Goal: Participate in discussion: Engage in conversation with other users on a specific topic

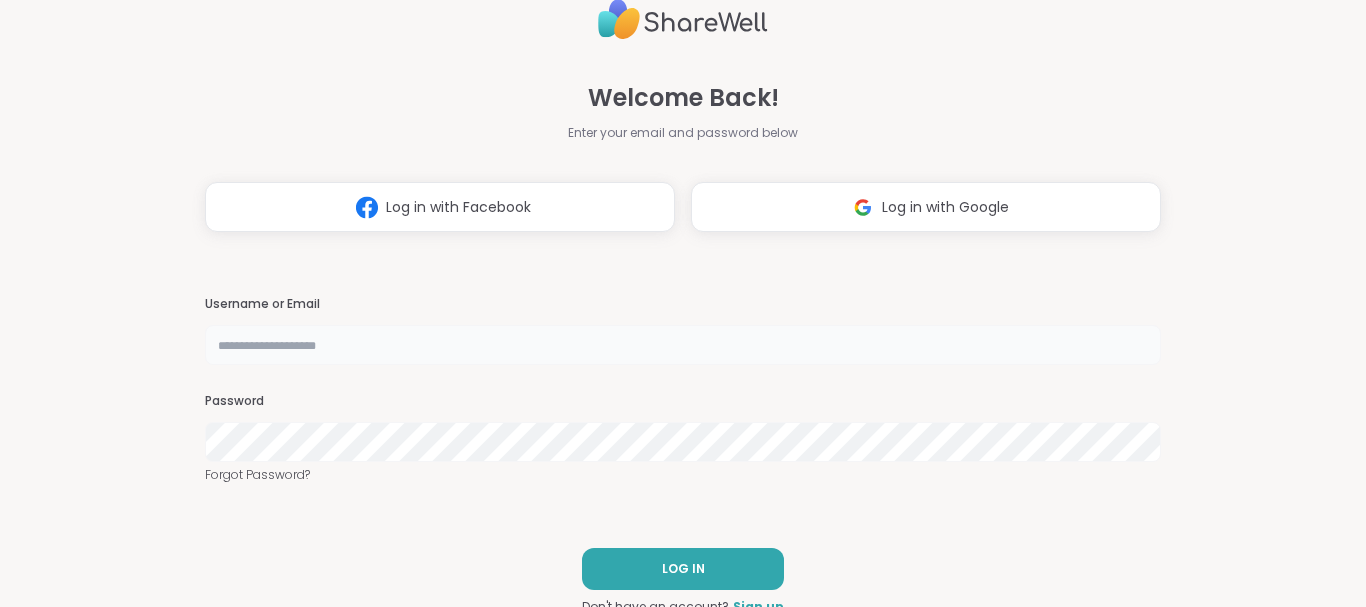
click at [467, 354] on input "text" at bounding box center [683, 345] width 956 height 40
type input "**********"
click at [561, 515] on div "**********" at bounding box center [683, 303] width 956 height 607
click at [682, 579] on button "LOG IN" at bounding box center [683, 569] width 202 height 42
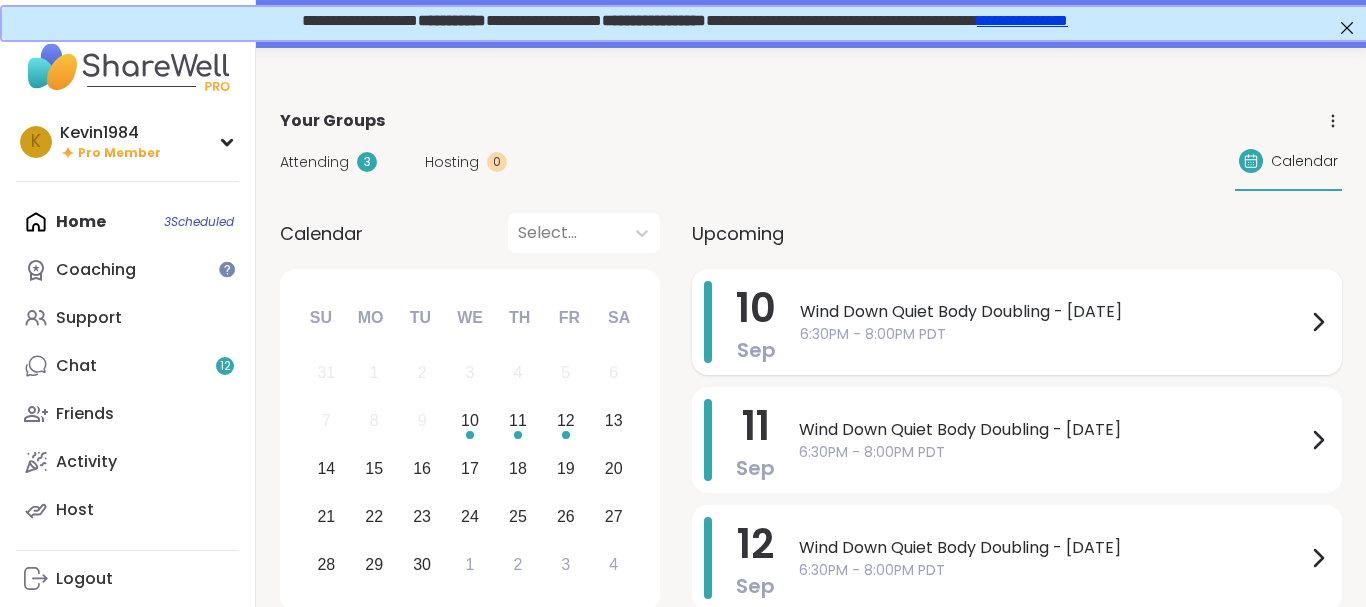
click at [876, 319] on span "Wind Down Quiet Body Doubling - [DATE]" at bounding box center [1053, 312] width 506 height 24
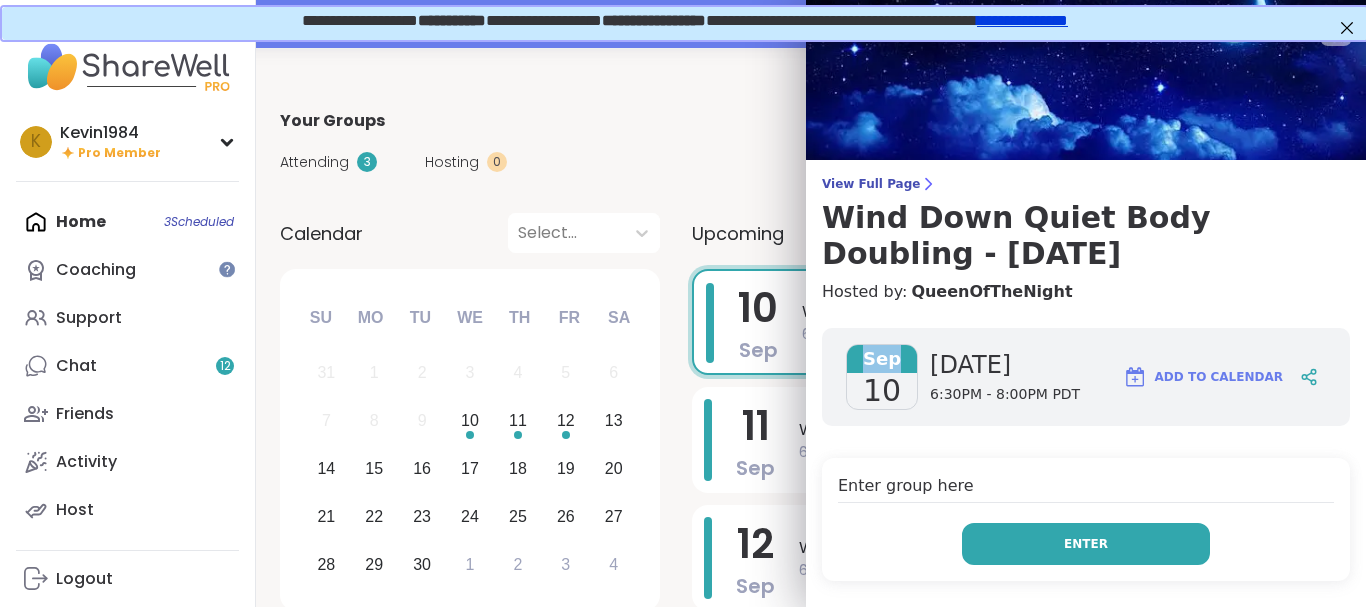
click at [1074, 542] on span "Enter" at bounding box center [1086, 544] width 44 height 18
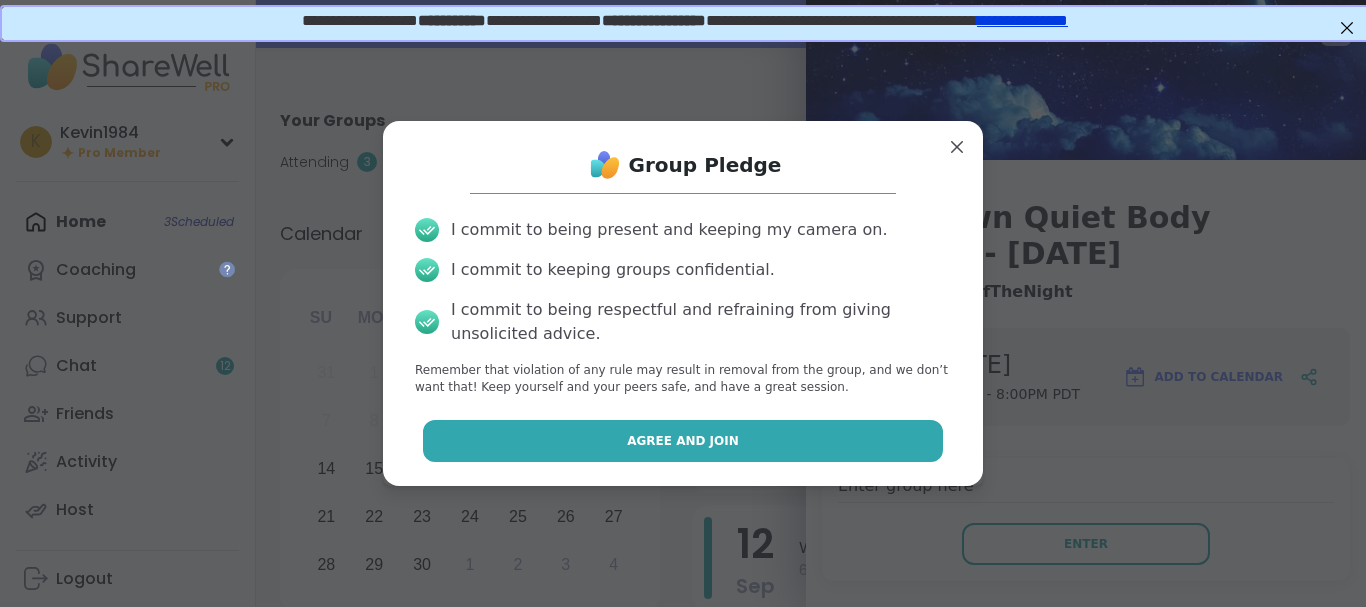
click at [807, 432] on button "Agree and Join" at bounding box center [683, 441] width 521 height 42
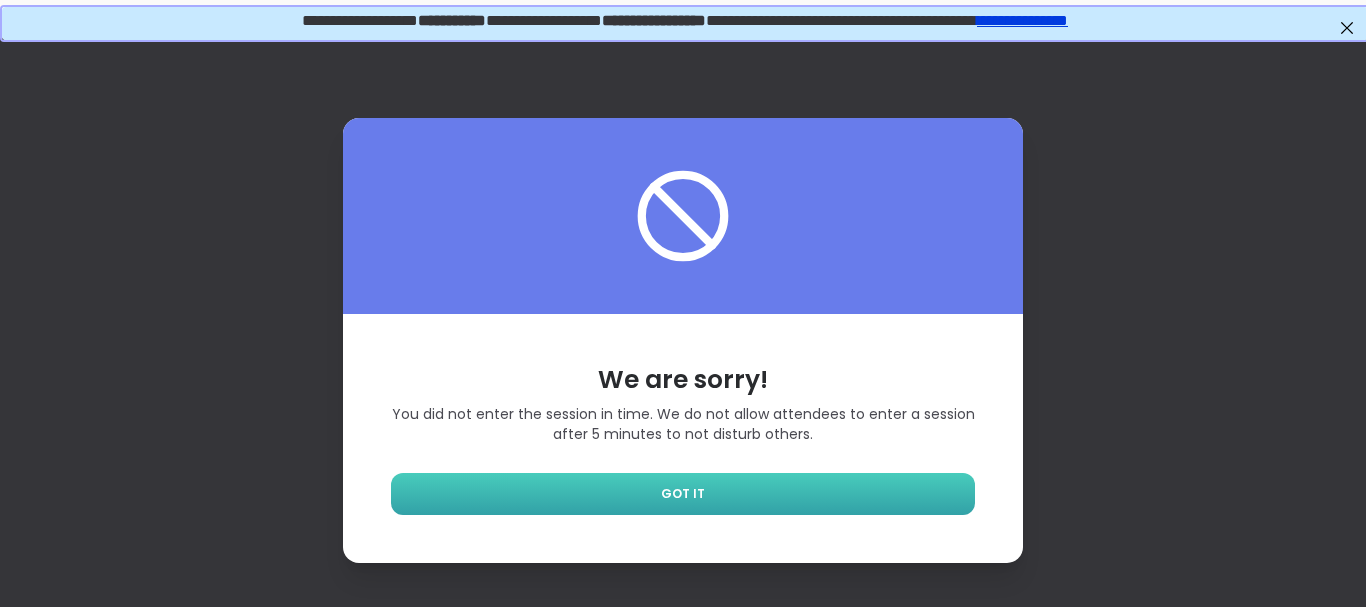
click at [701, 486] on span "GOT IT" at bounding box center [683, 494] width 44 height 18
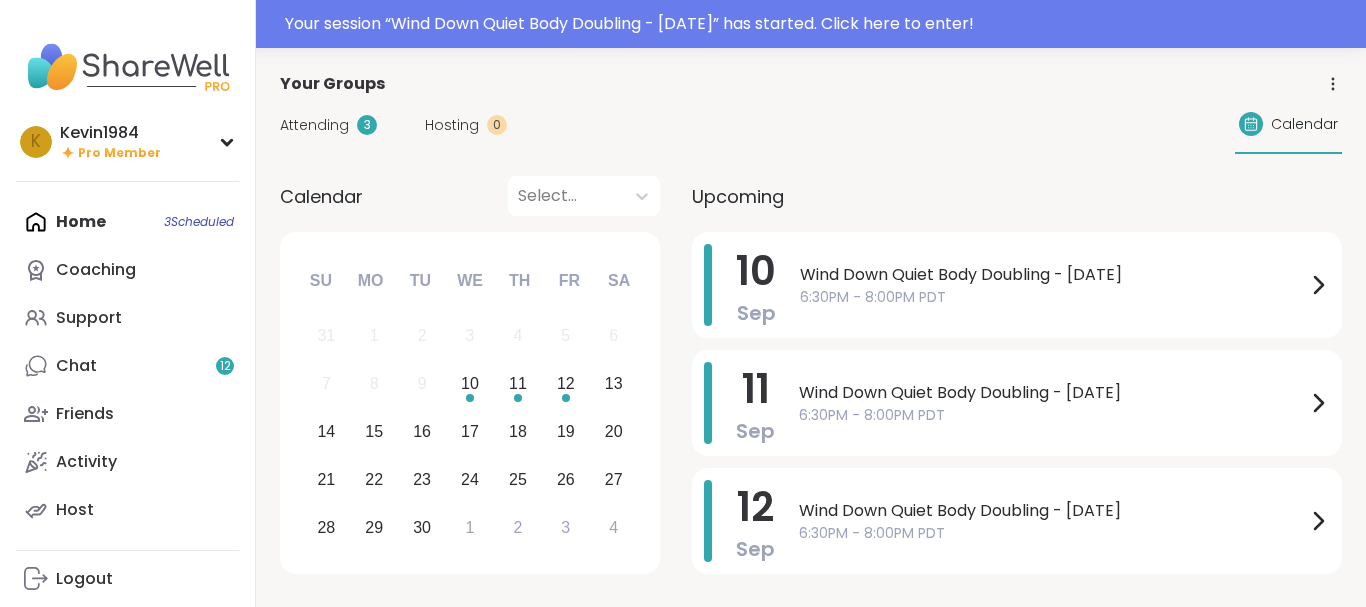
click at [108, 458] on div "Activity" at bounding box center [86, 462] width 61 height 22
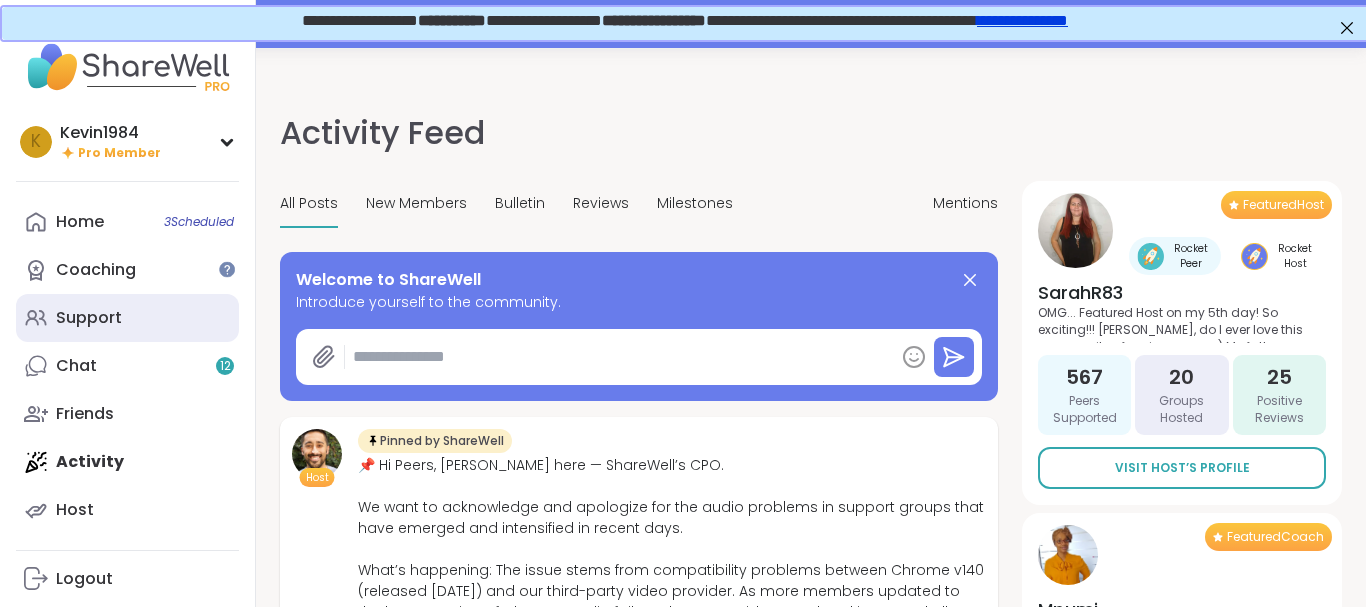
click at [115, 322] on div "Support" at bounding box center [89, 318] width 66 height 22
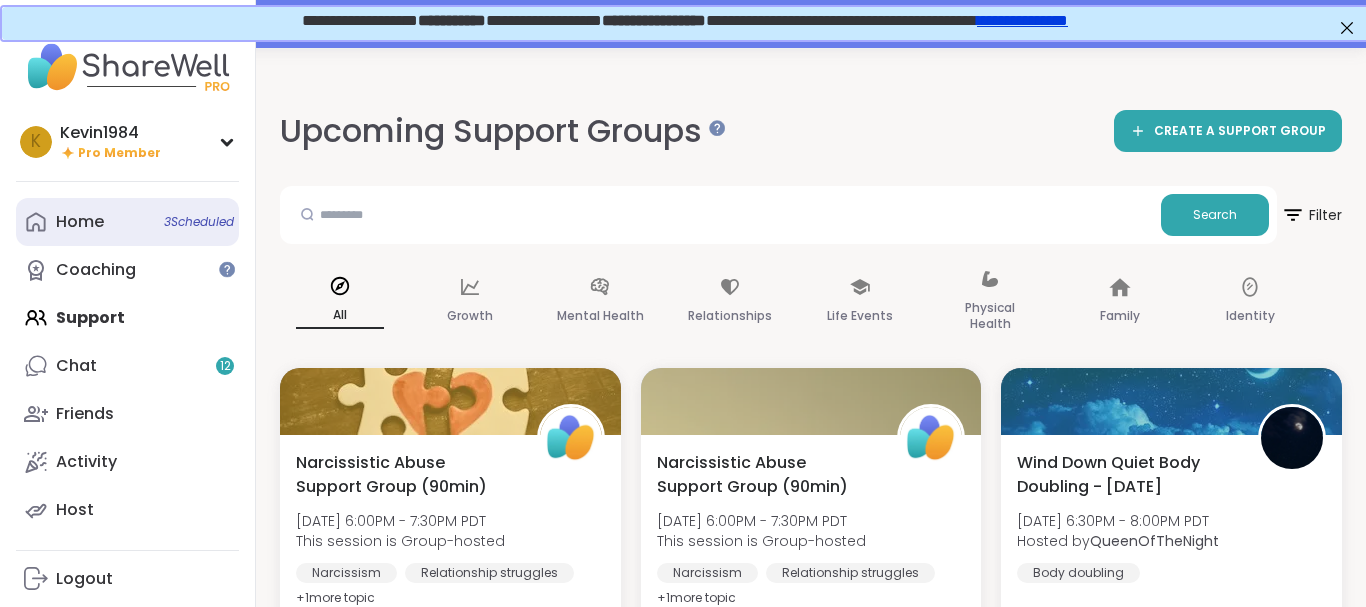
click at [92, 224] on div "Home 3 Scheduled" at bounding box center [80, 222] width 48 height 22
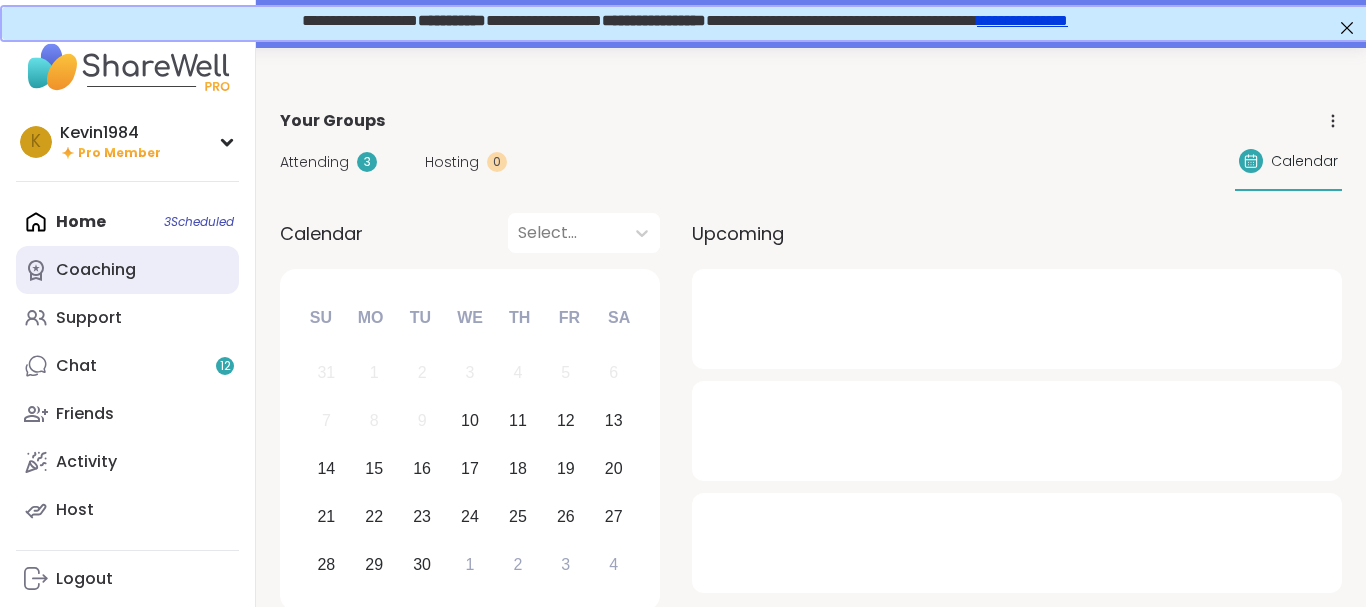
click at [109, 265] on div "Coaching" at bounding box center [96, 270] width 80 height 22
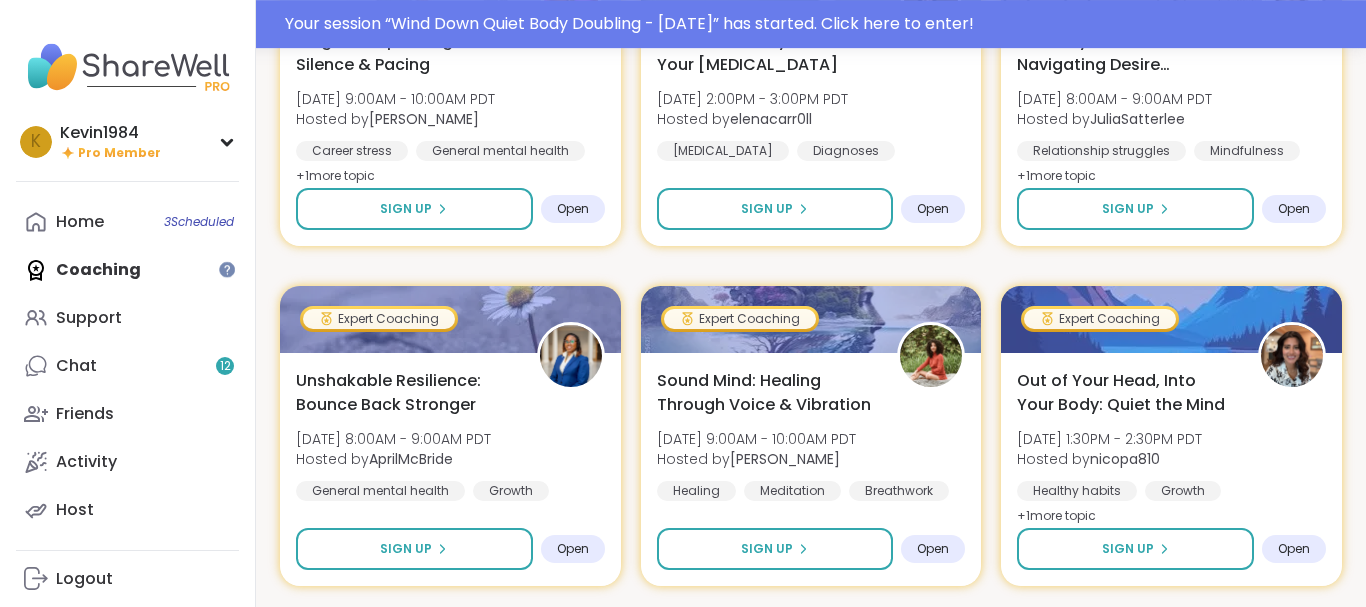
scroll to position [459, 0]
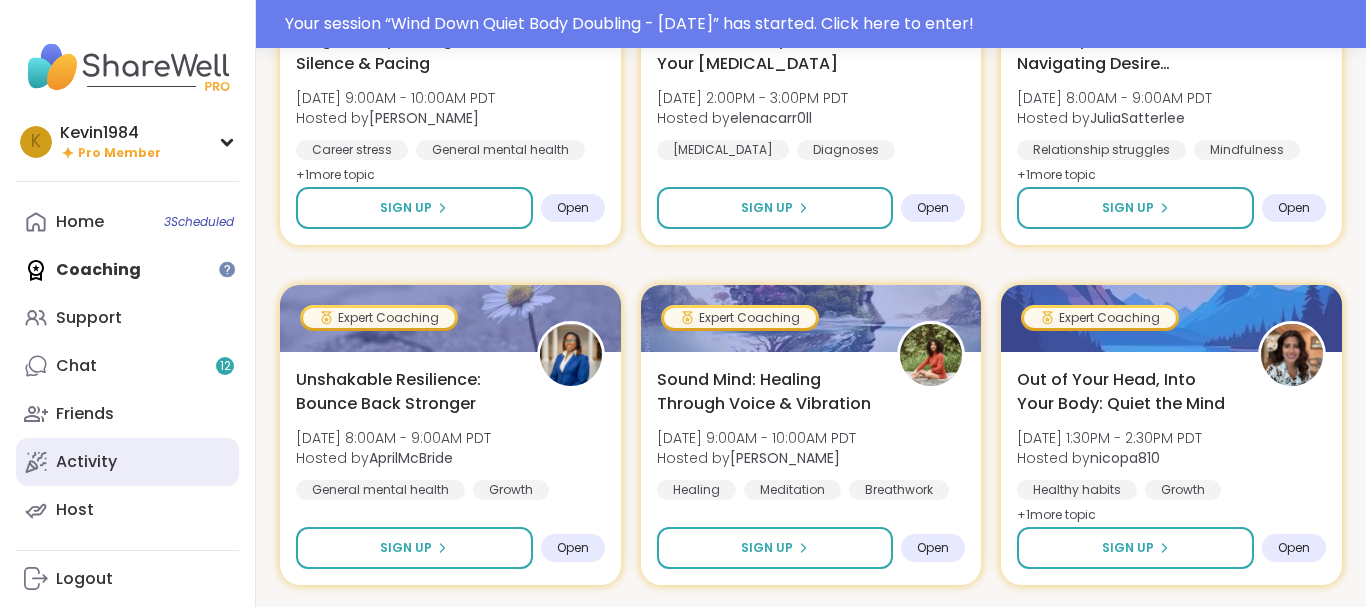
click at [104, 468] on div "Activity" at bounding box center [86, 462] width 61 height 22
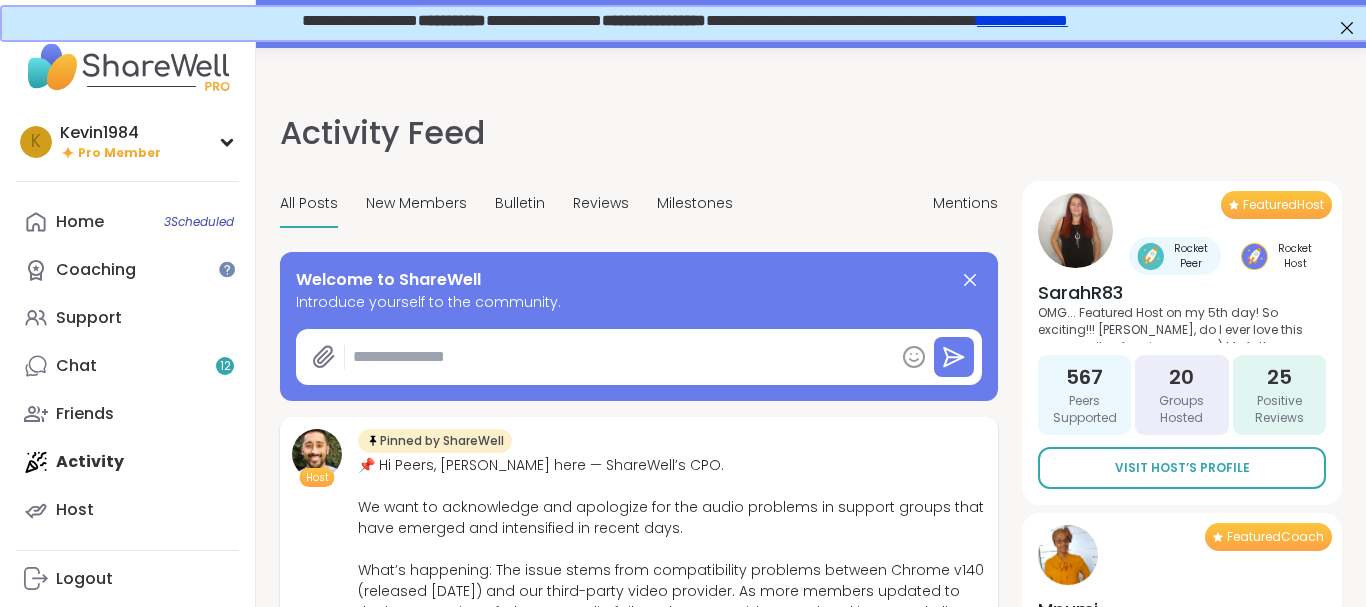
type textarea "*"
click at [94, 417] on div "Friends" at bounding box center [85, 414] width 58 height 22
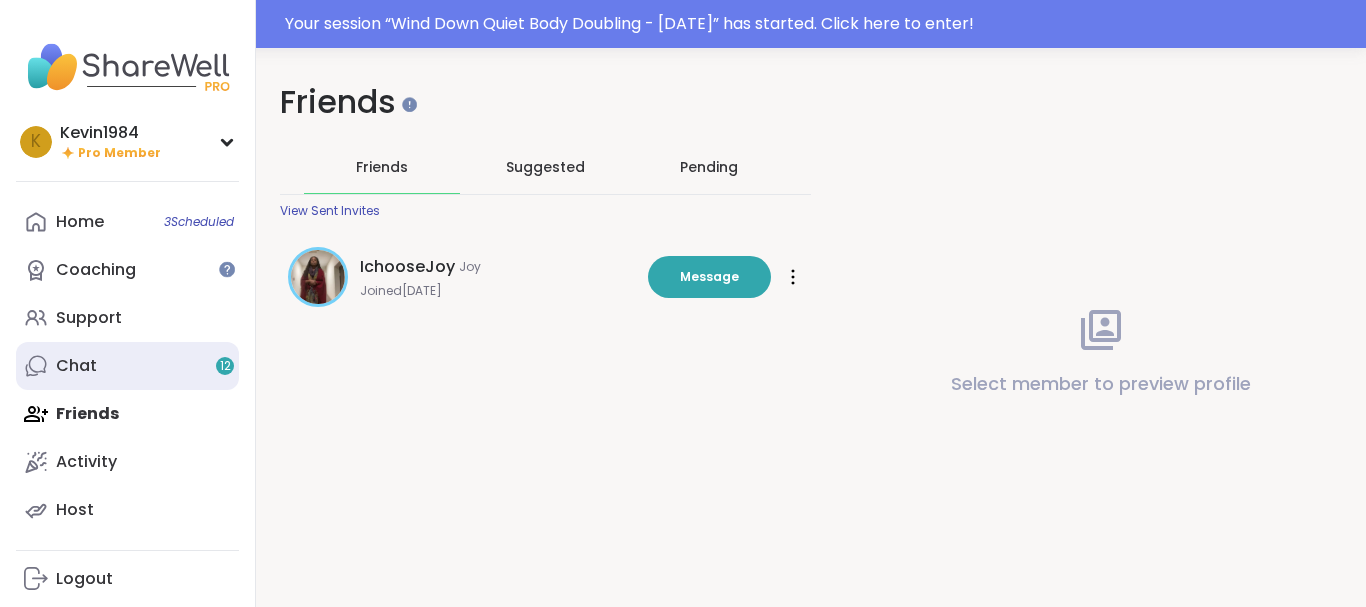
click at [85, 372] on div "Chat 12" at bounding box center [76, 366] width 41 height 22
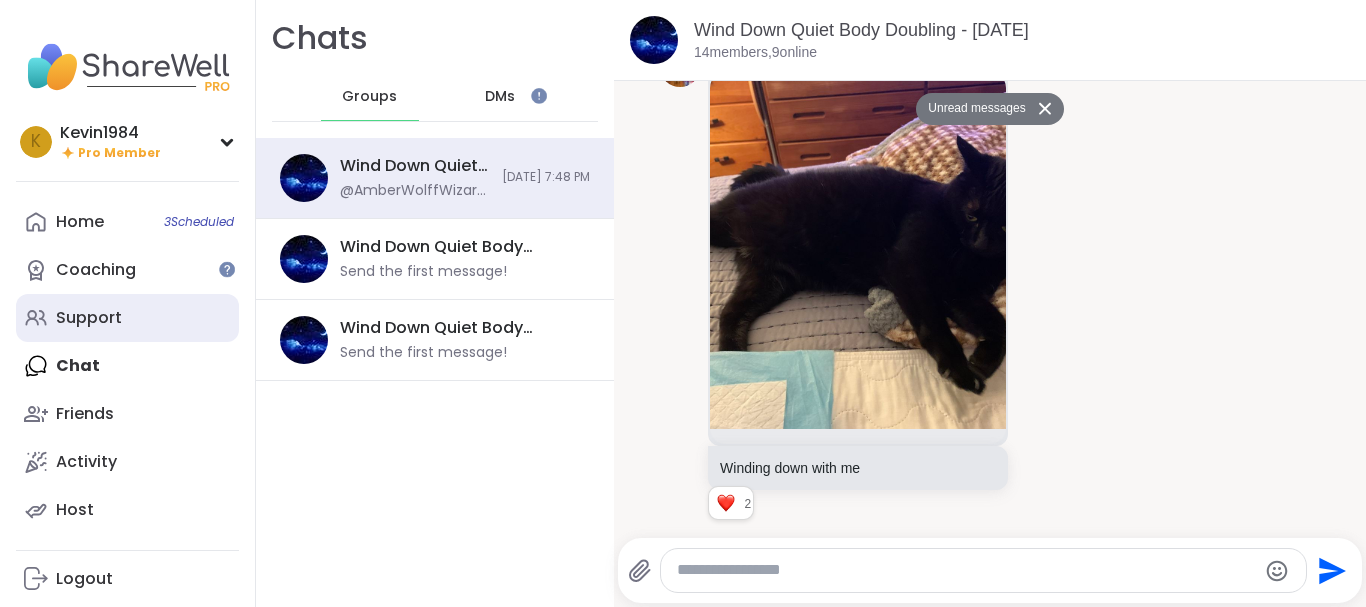
click at [74, 322] on div "Support" at bounding box center [89, 318] width 66 height 22
